Goal: Task Accomplishment & Management: Manage account settings

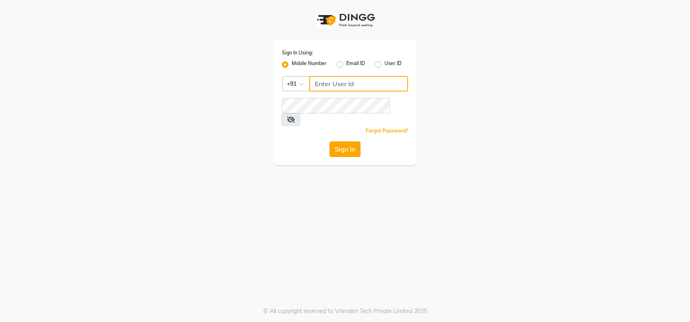
type input "9685656233"
click at [342, 142] on button "Sign In" at bounding box center [345, 149] width 31 height 15
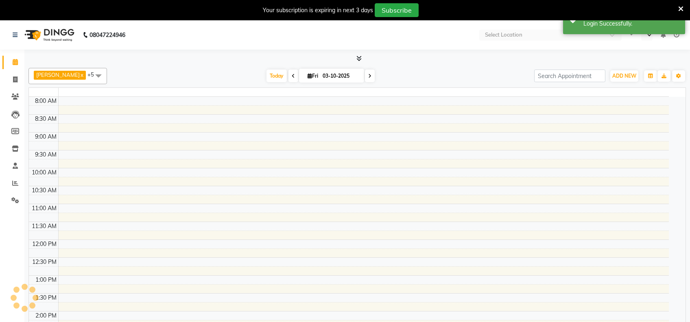
select select "en"
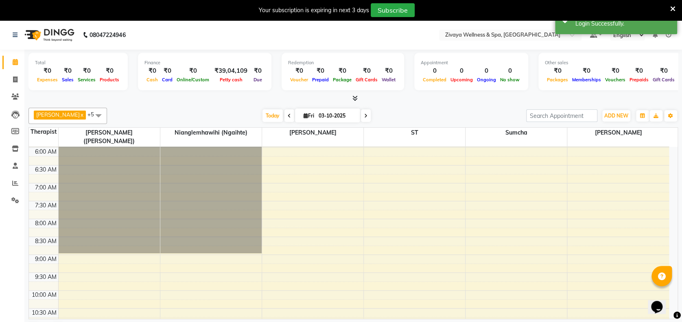
click at [671, 293] on div "Opens Chat This icon Opens the chat window." at bounding box center [661, 293] width 20 height 0
drag, startPoint x: 672, startPoint y: 309, endPoint x: 1322, endPoint y: 596, distance: 710.2
click at [674, 306] on html "Opens Chat This icon Opens the chat window." at bounding box center [661, 302] width 26 height 24
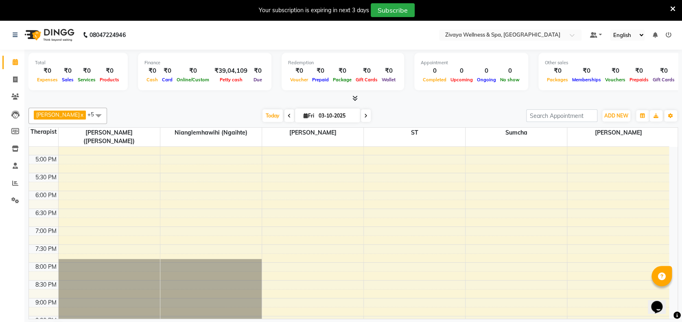
scroll to position [605, 0]
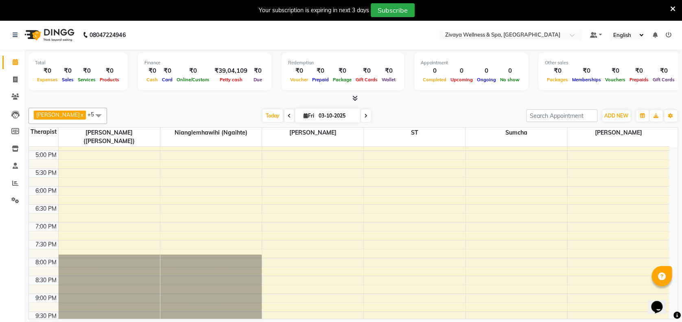
click at [100, 114] on span at bounding box center [98, 115] width 16 height 15
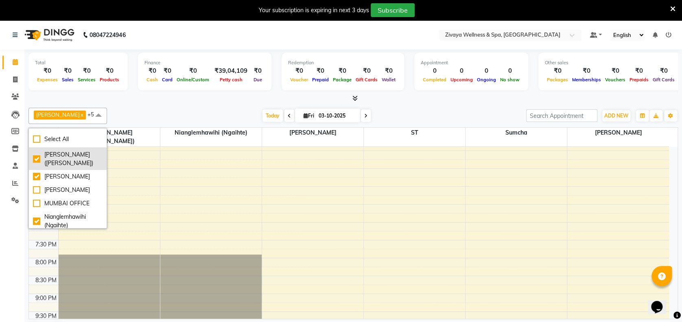
click at [36, 161] on div "[PERSON_NAME] ([PERSON_NAME])" at bounding box center [68, 159] width 70 height 17
checkbox input "false"
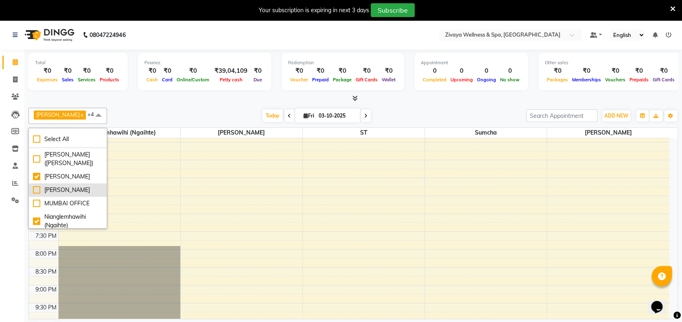
click at [36, 195] on div "[PERSON_NAME]" at bounding box center [68, 190] width 70 height 9
checkbox input "true"
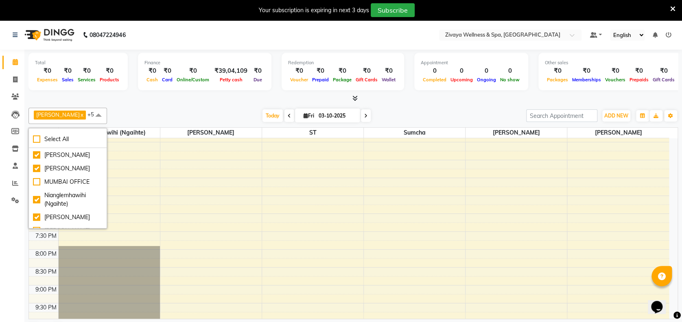
scroll to position [43, 0]
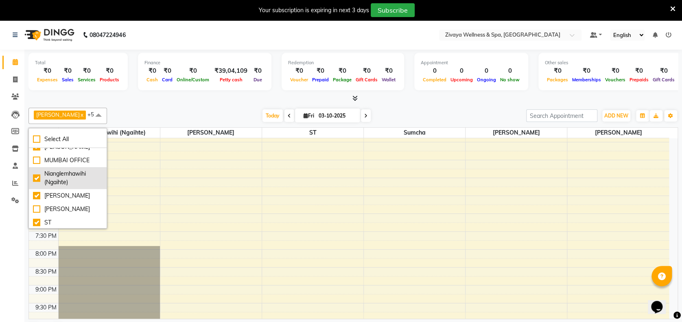
click at [35, 186] on div "Nianglemhawihi (Ngaihte)" at bounding box center [68, 178] width 70 height 17
checkbox input "false"
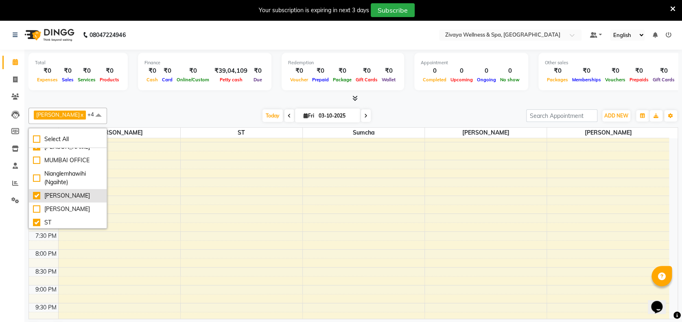
click at [37, 200] on div "[PERSON_NAME]" at bounding box center [68, 196] width 70 height 9
checkbox input "false"
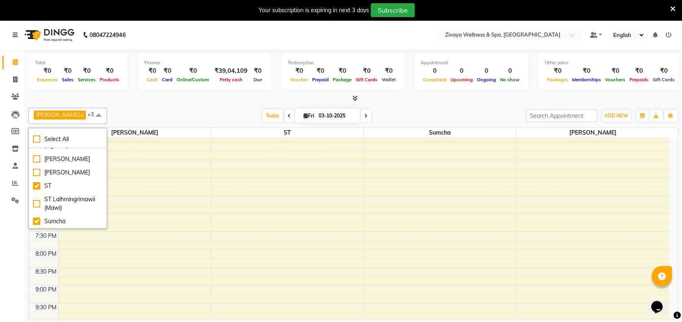
scroll to position [114, 0]
click at [38, 221] on div "Sumcha" at bounding box center [68, 221] width 70 height 9
checkbox input "false"
click at [103, 114] on span at bounding box center [98, 115] width 16 height 15
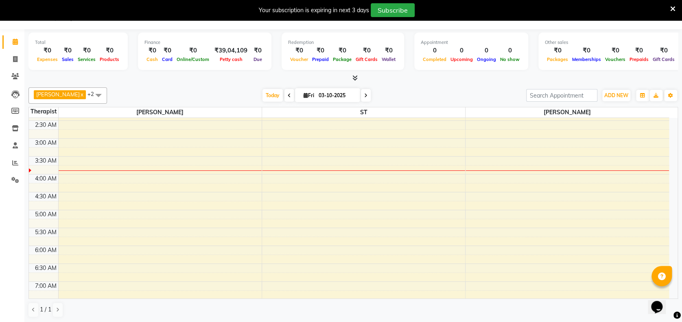
scroll to position [108, 0]
